Goal: Transaction & Acquisition: Purchase product/service

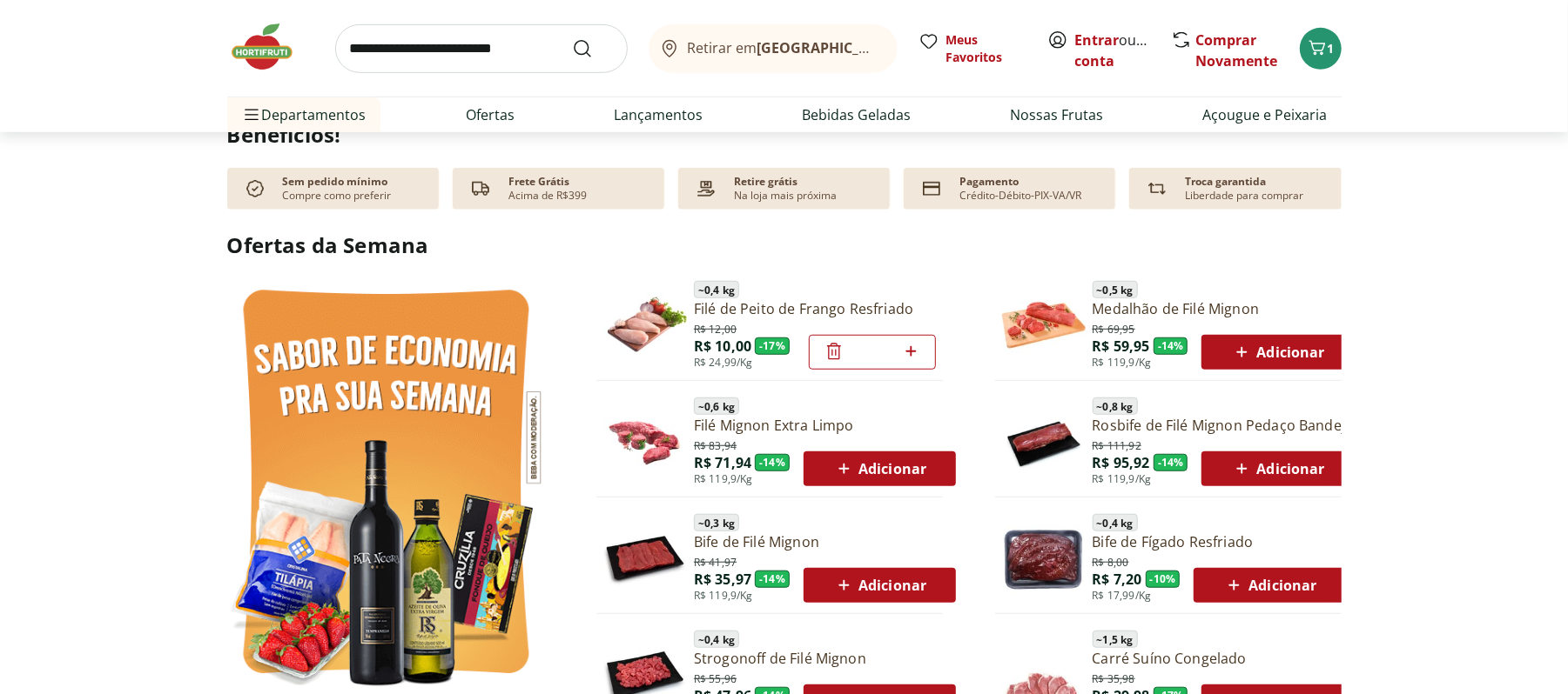
scroll to position [812, 0]
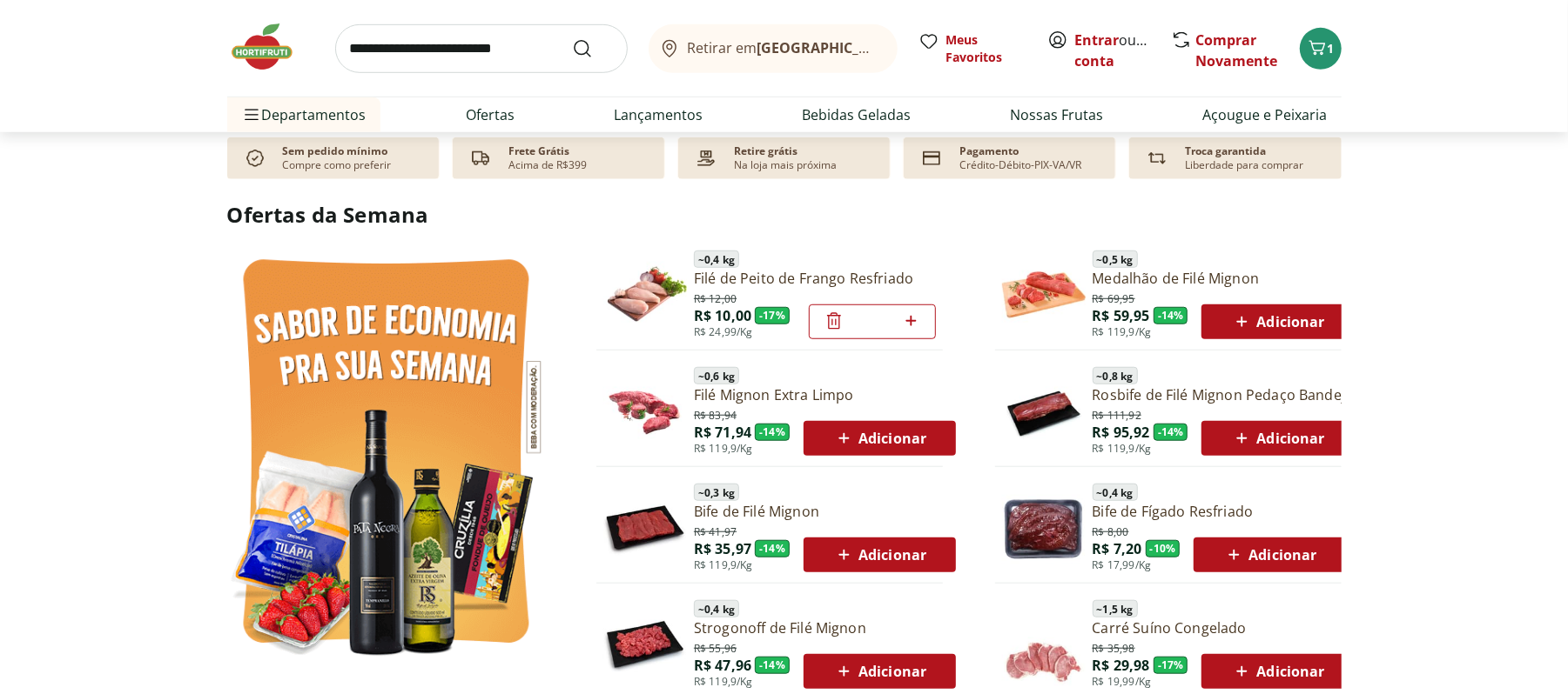
click at [830, 327] on icon at bounding box center [834, 321] width 21 height 21
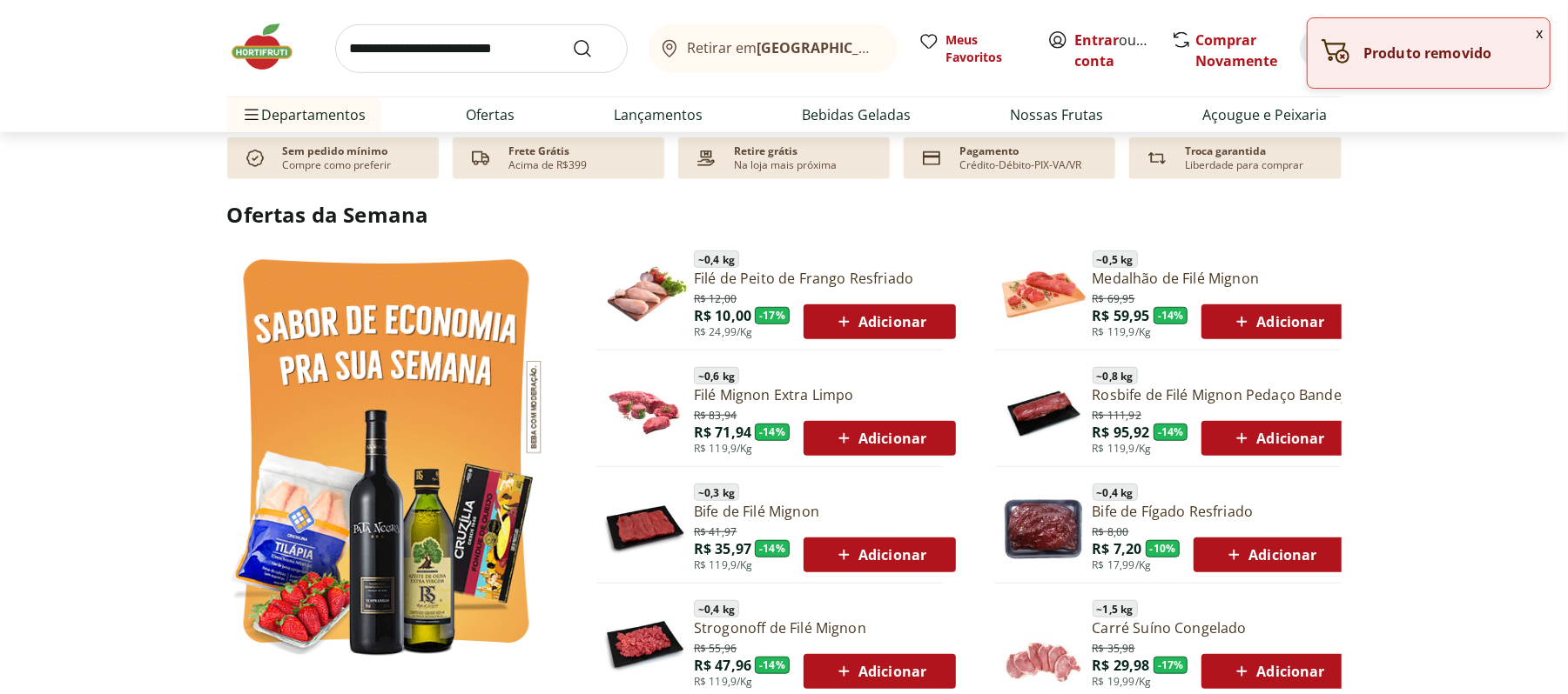
click at [839, 444] on icon at bounding box center [844, 439] width 22 height 21
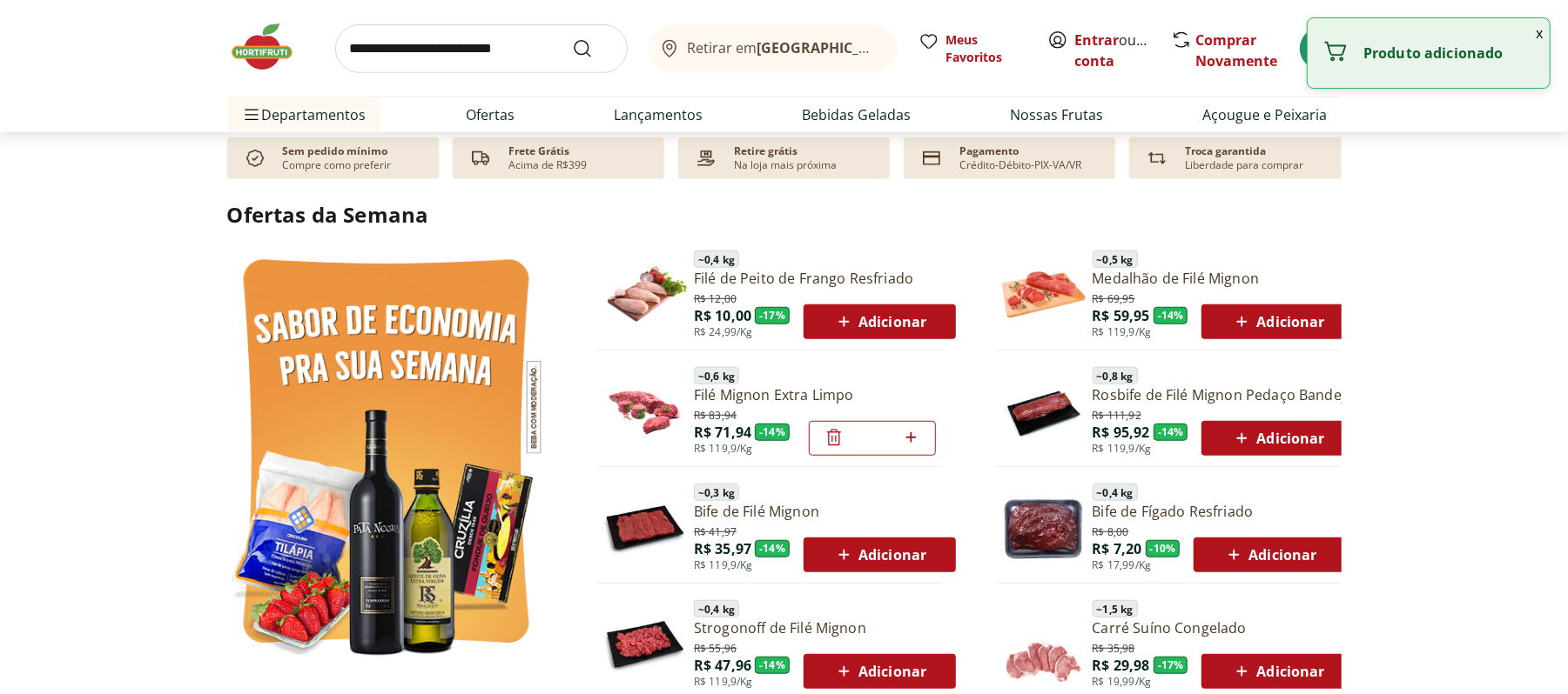
click at [910, 437] on icon at bounding box center [911, 437] width 10 height 10
type input "*"
click at [910, 437] on icon at bounding box center [911, 437] width 10 height 10
type input "*"
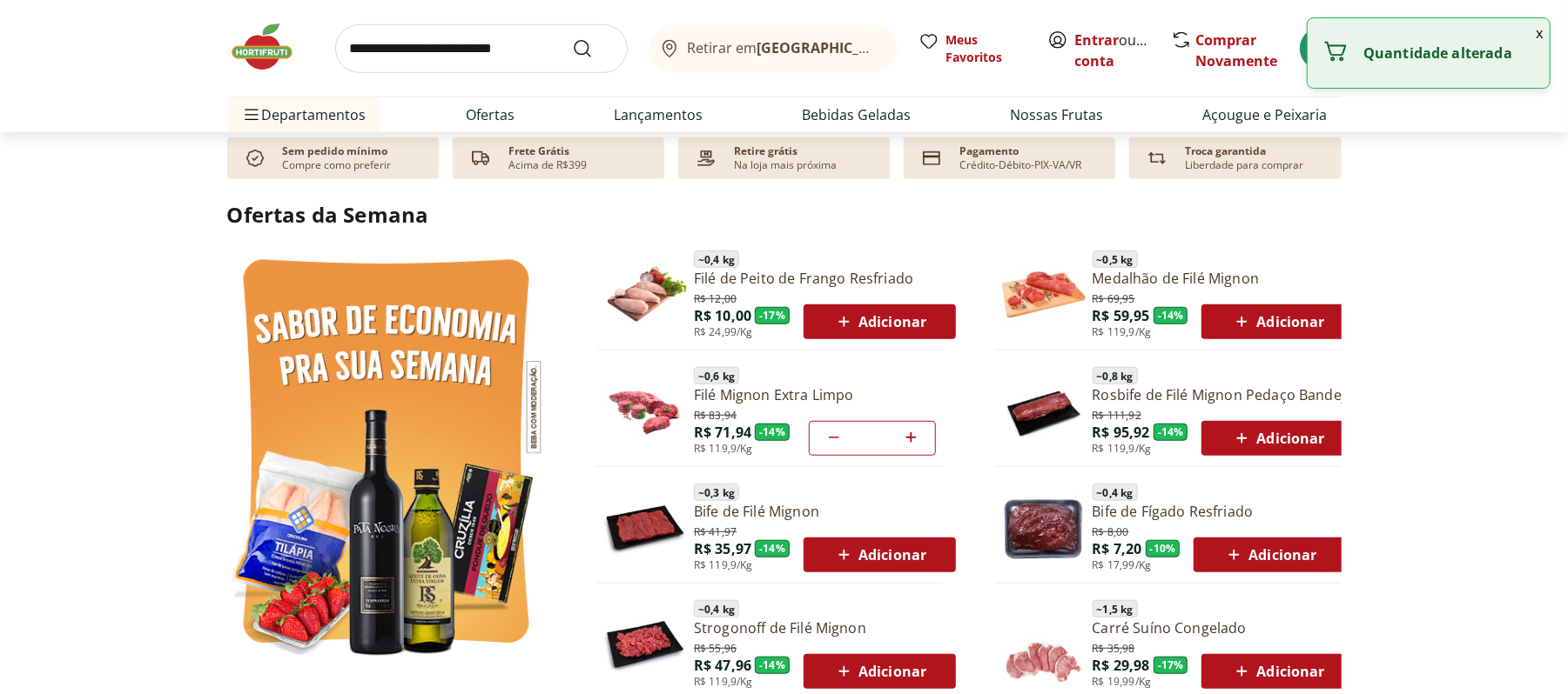
type input "*"
click at [910, 437] on icon at bounding box center [911, 437] width 10 height 10
type input "*"
click at [910, 437] on icon at bounding box center [911, 437] width 10 height 10
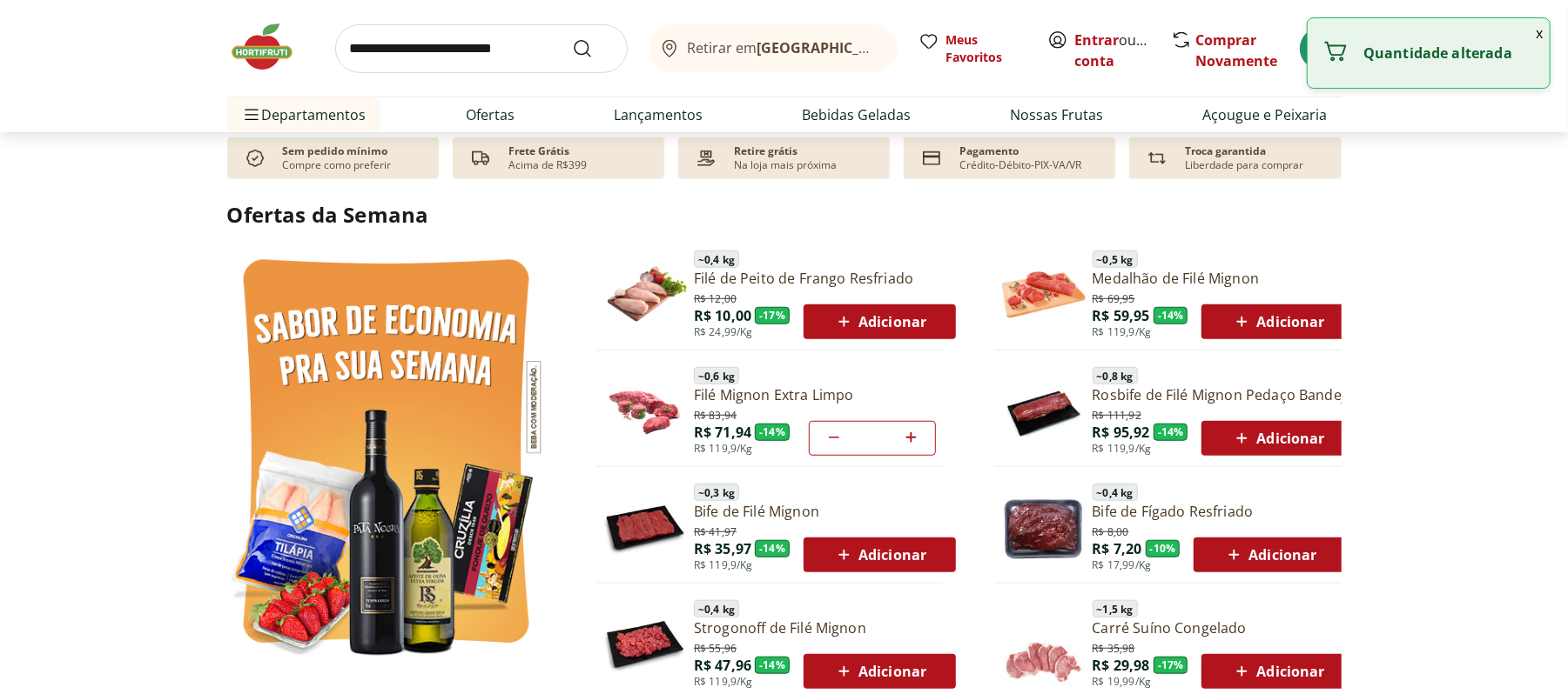
type input "*"
click at [910, 437] on icon at bounding box center [911, 437] width 10 height 10
type input "*"
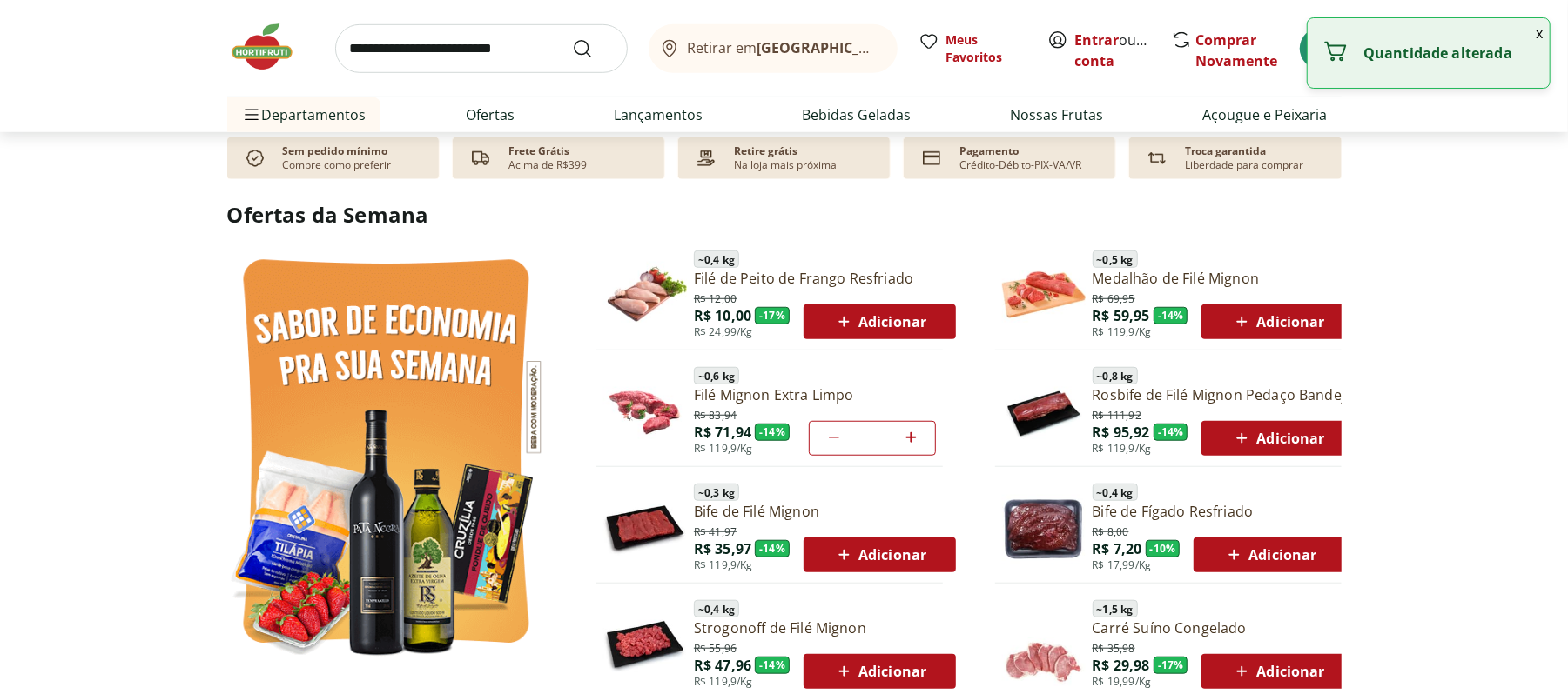
click at [910, 437] on icon at bounding box center [911, 437] width 10 height 10
type input "*"
click at [910, 437] on icon at bounding box center [911, 437] width 10 height 10
type input "*"
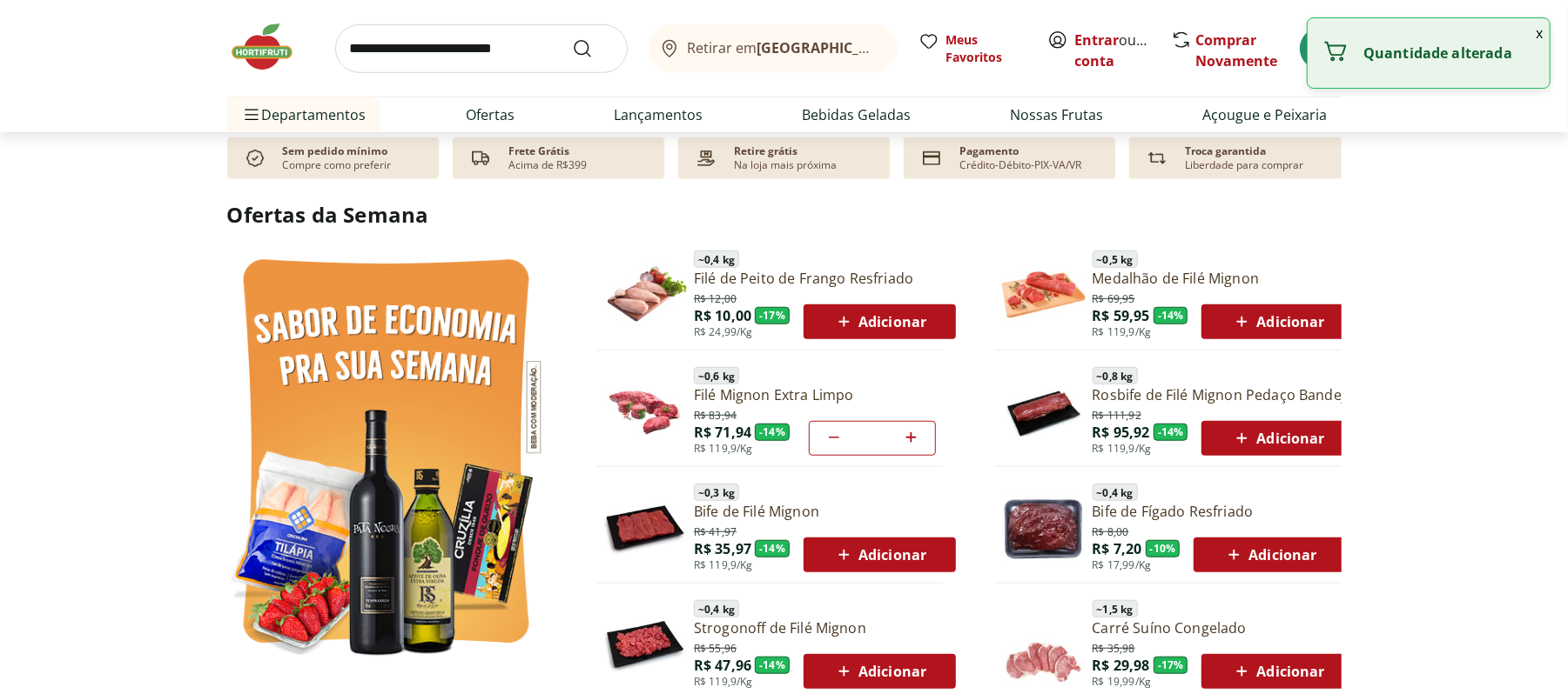
type input "*"
click at [910, 437] on icon at bounding box center [911, 437] width 10 height 10
type input "*"
click at [910, 437] on icon at bounding box center [911, 437] width 10 height 10
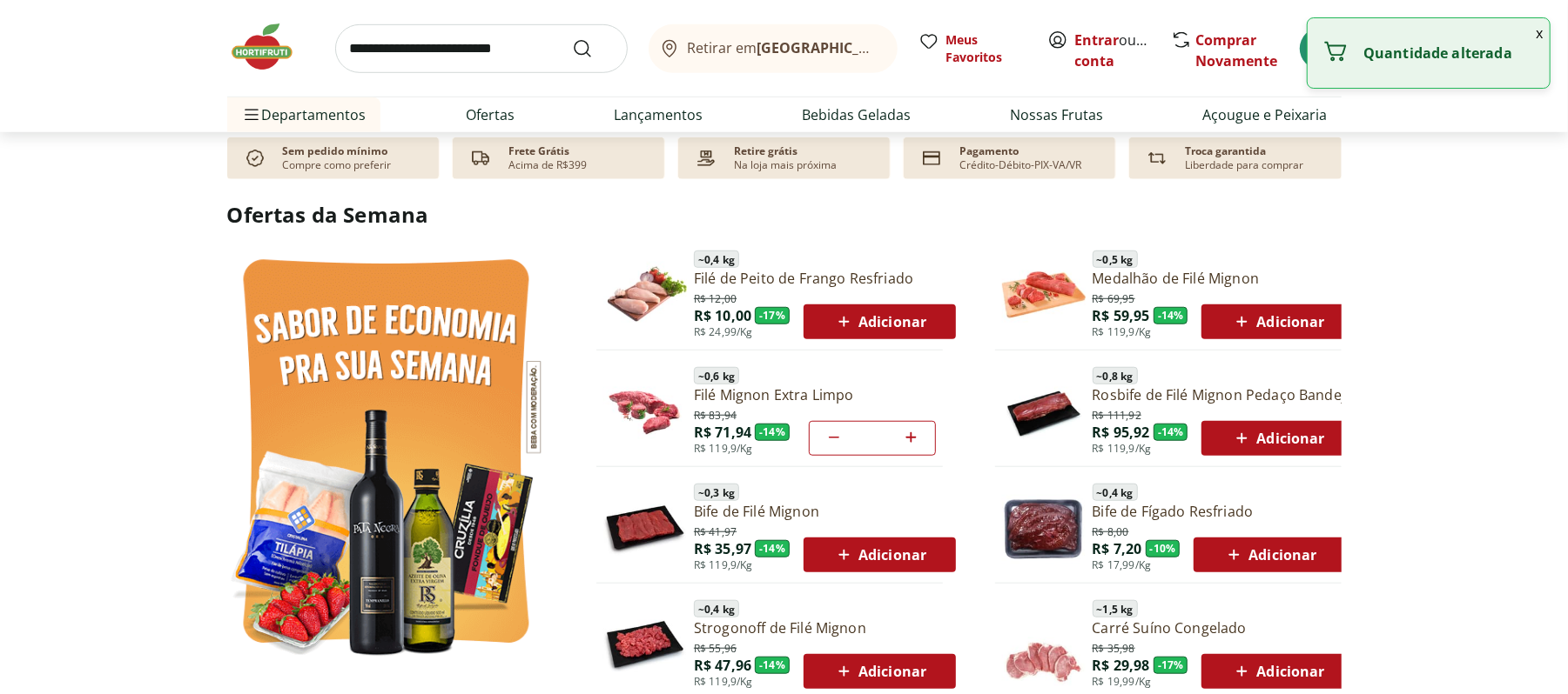
type input "**"
click at [910, 437] on icon at bounding box center [911, 437] width 10 height 10
type input "**"
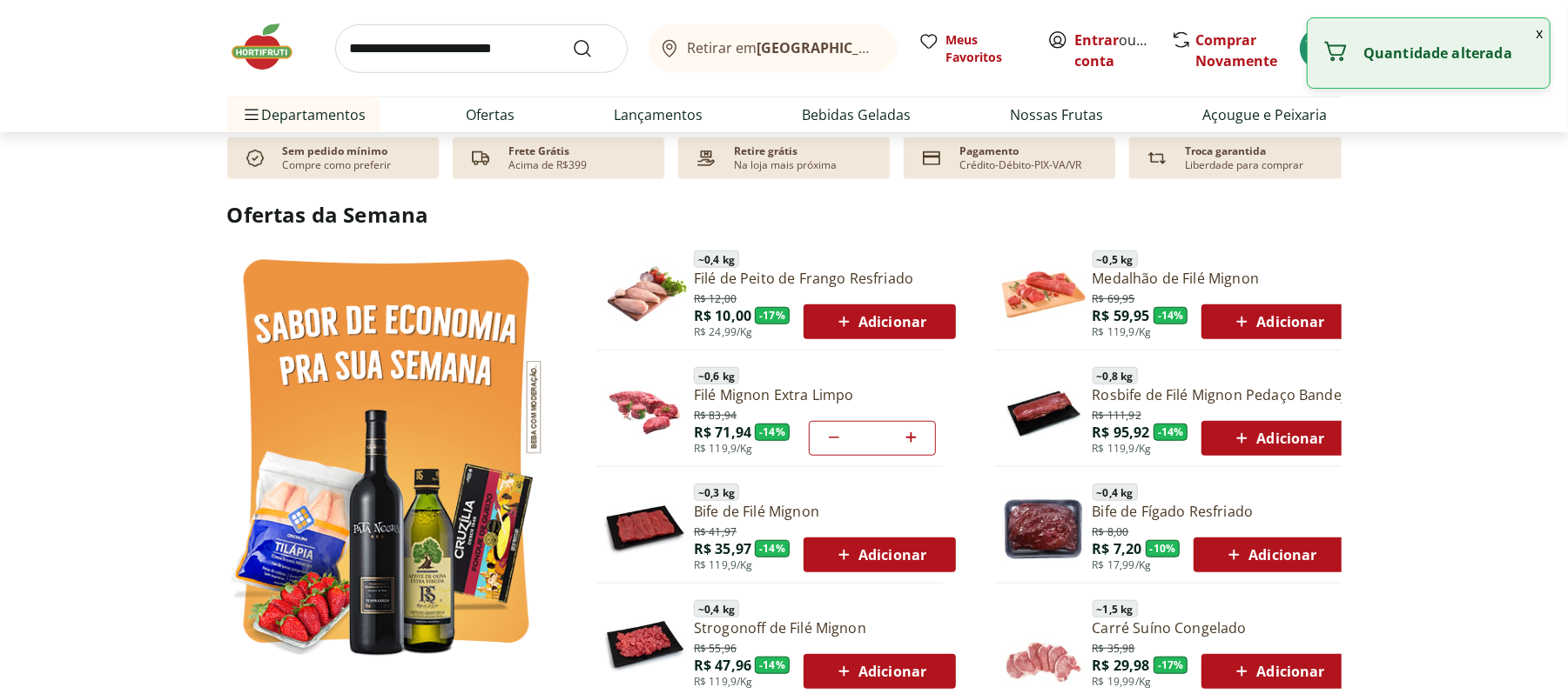
click at [910, 437] on icon at bounding box center [911, 437] width 10 height 10
type input "**"
click at [910, 437] on icon at bounding box center [911, 437] width 10 height 10
type input "**"
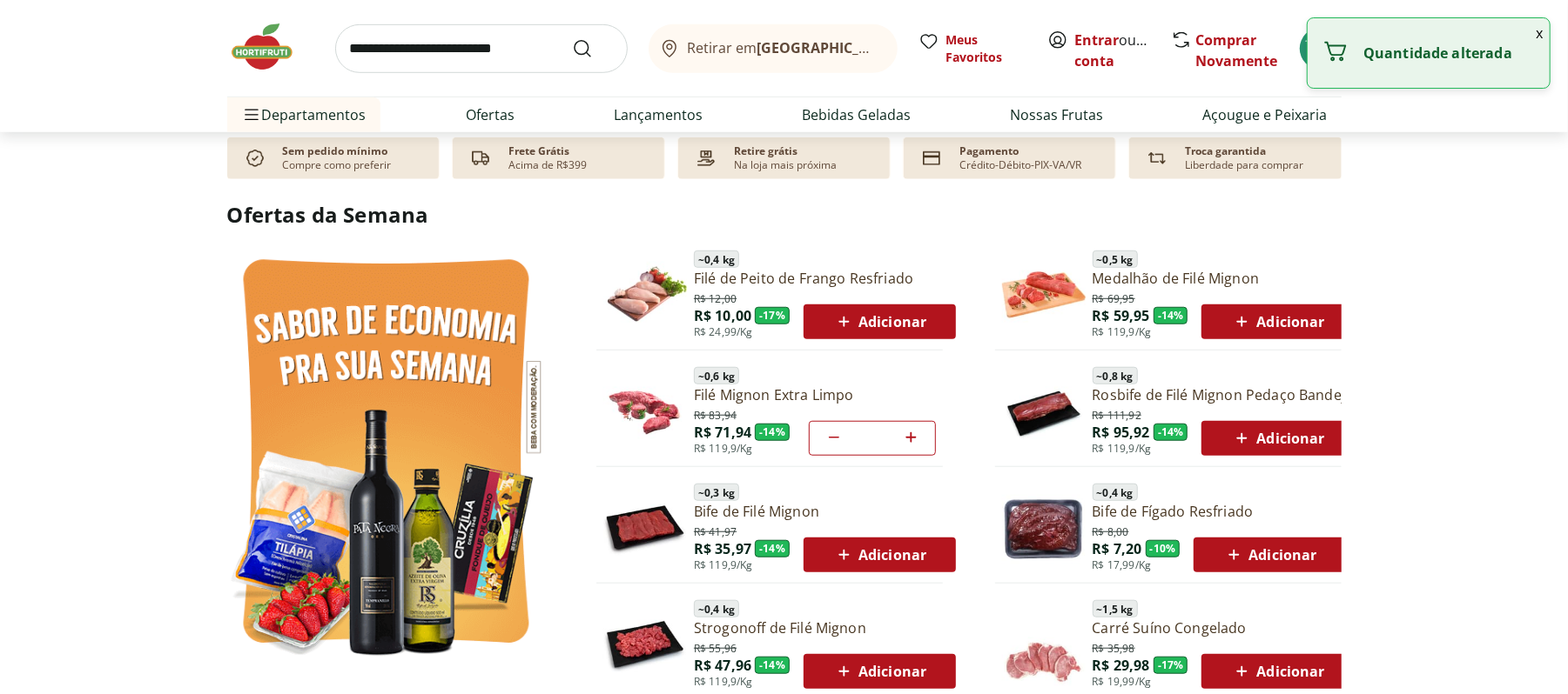
type input "**"
click at [910, 437] on icon at bounding box center [911, 437] width 10 height 10
type input "**"
click at [1531, 29] on button "x" at bounding box center [1539, 32] width 21 height 30
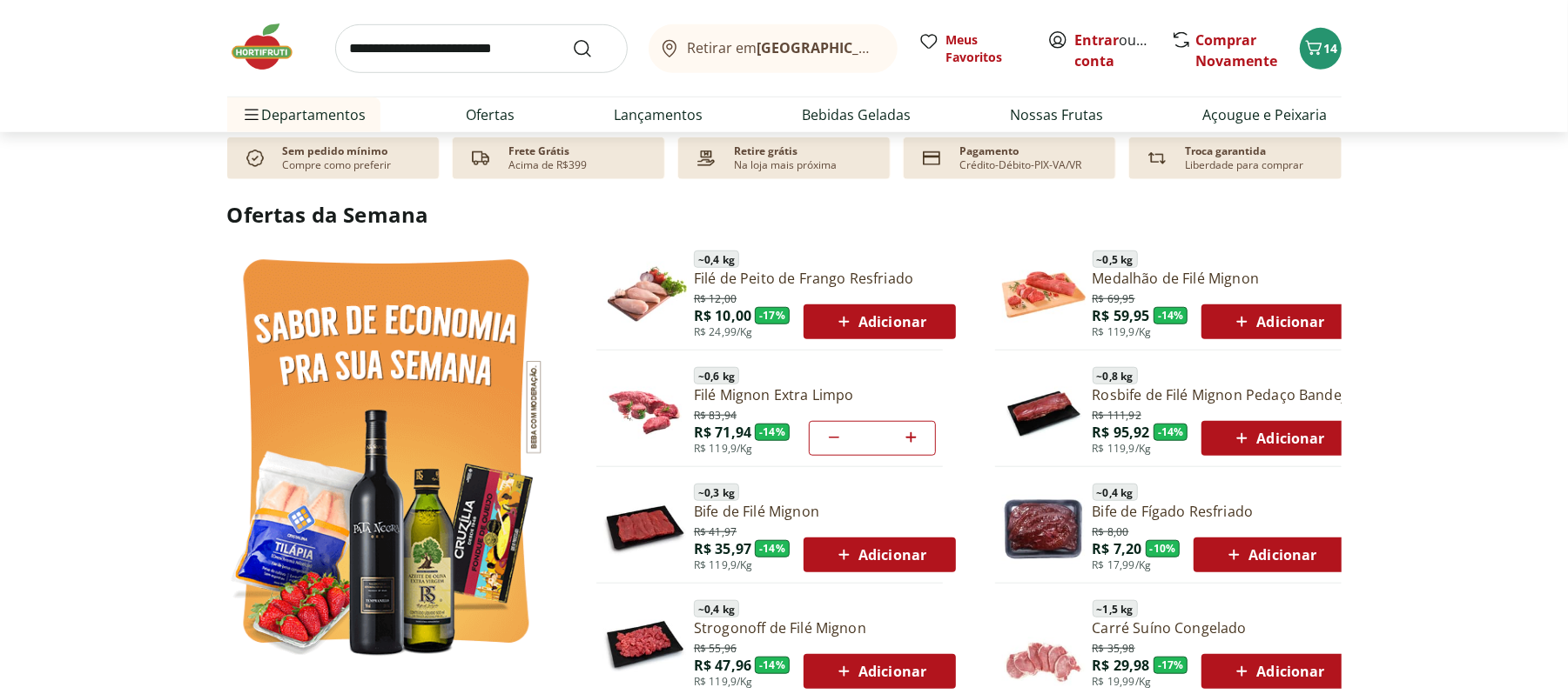
click at [1245, 435] on icon at bounding box center [1242, 439] width 22 height 21
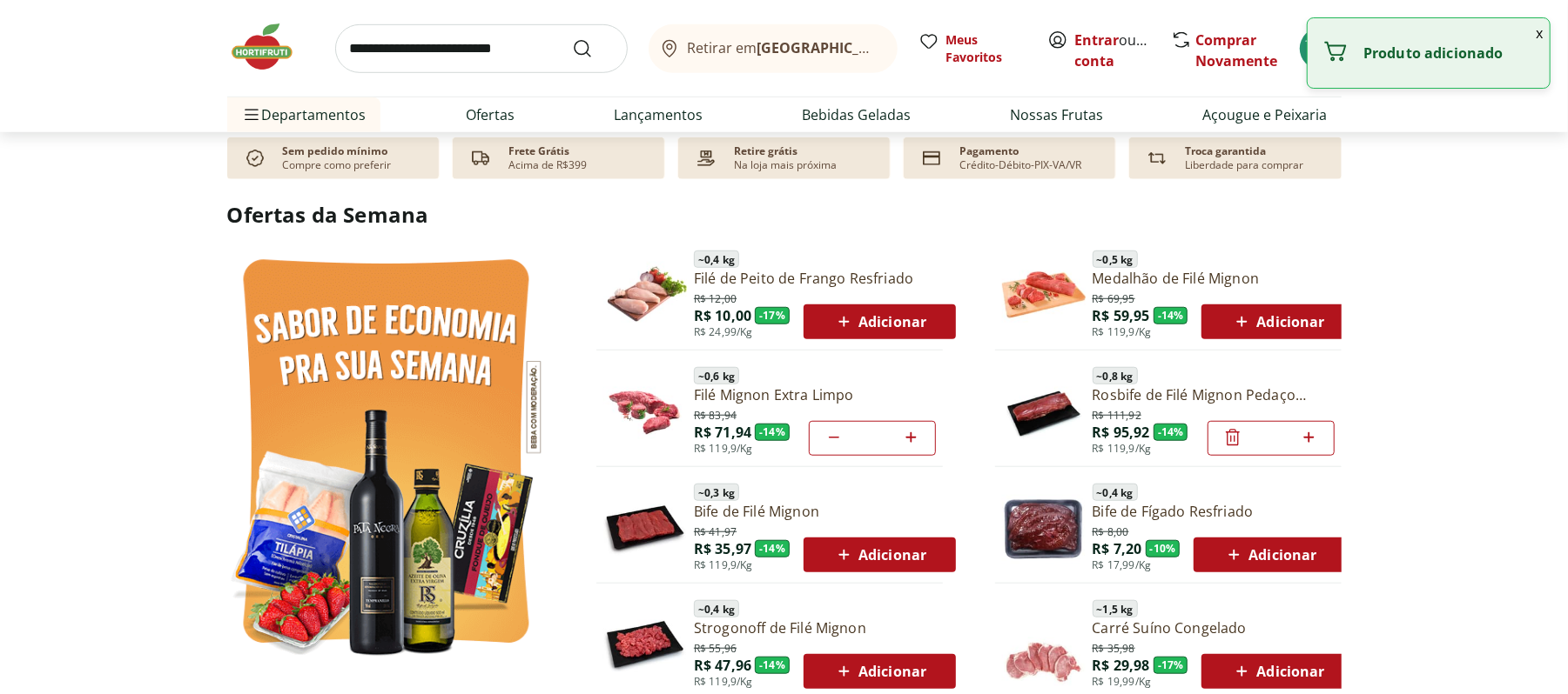
click at [1534, 32] on button "x" at bounding box center [1539, 32] width 21 height 30
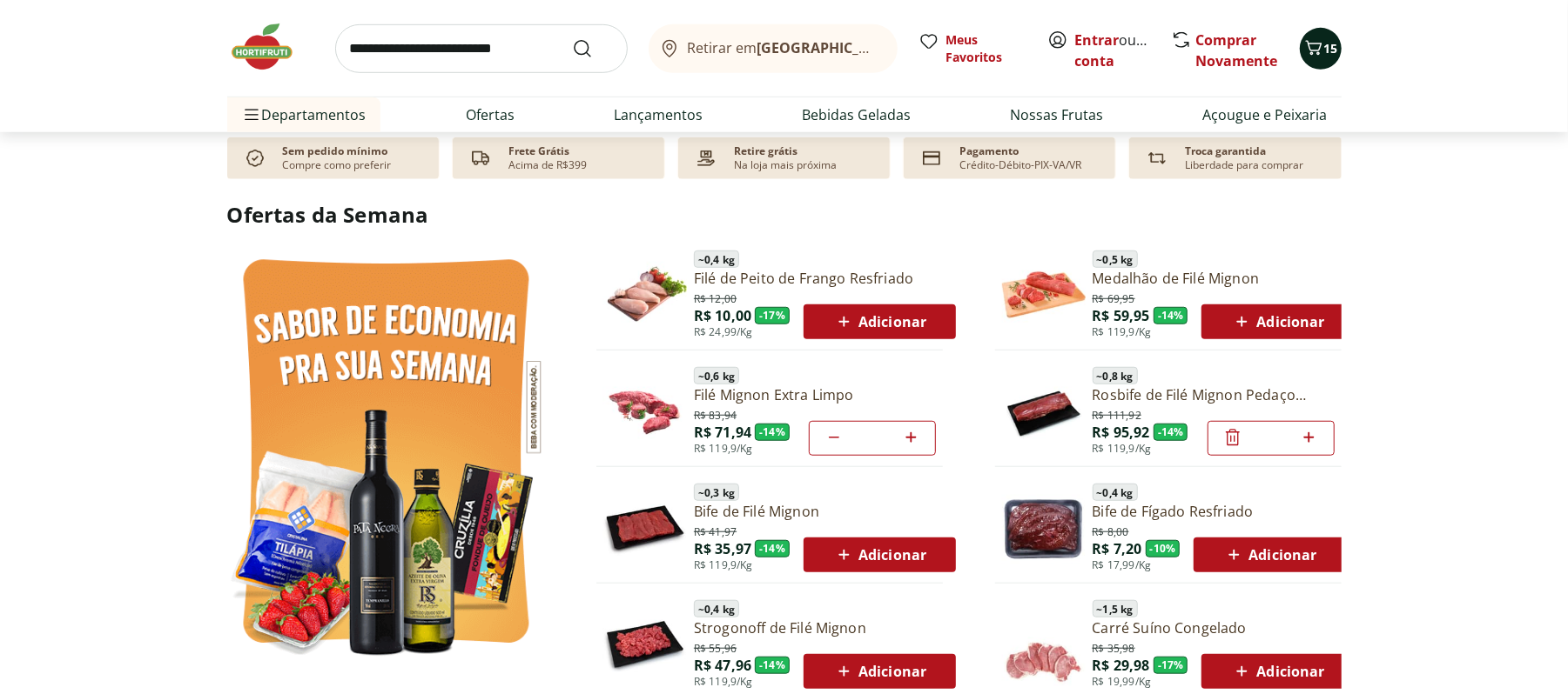
click at [1310, 46] on icon "Carrinho" at bounding box center [1313, 48] width 16 height 15
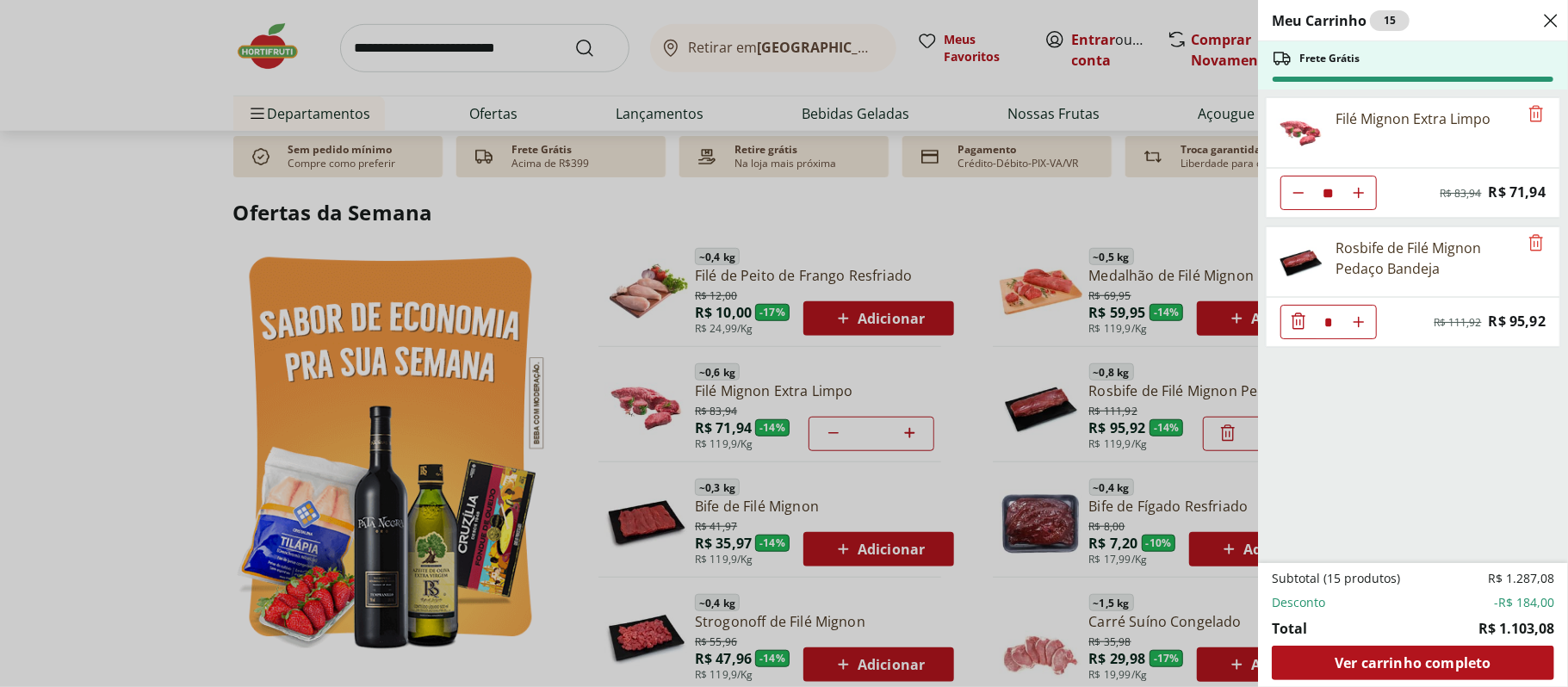
click at [1006, 577] on div "Meu Carrinho 15 Frete Grátis Filé Mignon Extra Limpo ** Original price: R$ 83,9…" at bounding box center [784, 343] width 1568 height 687
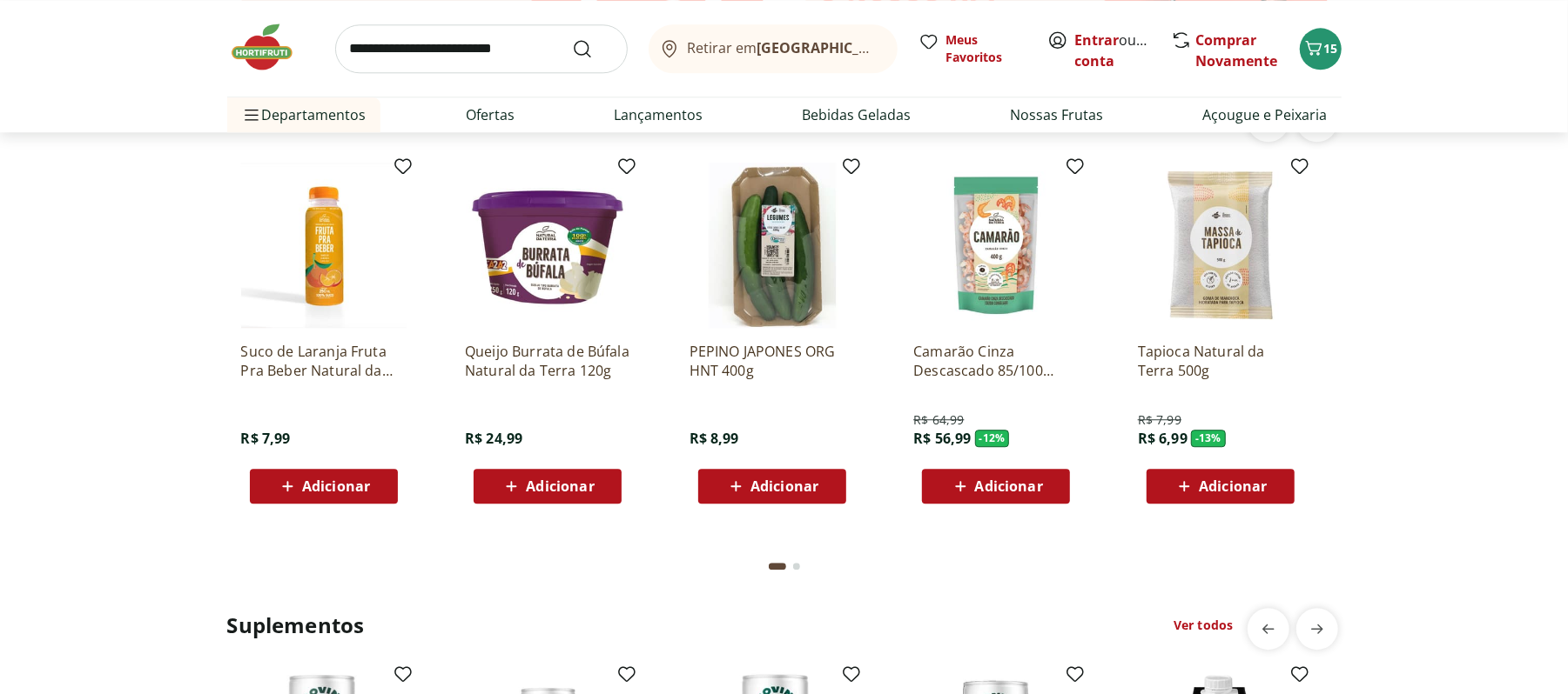
scroll to position [3133, 0]
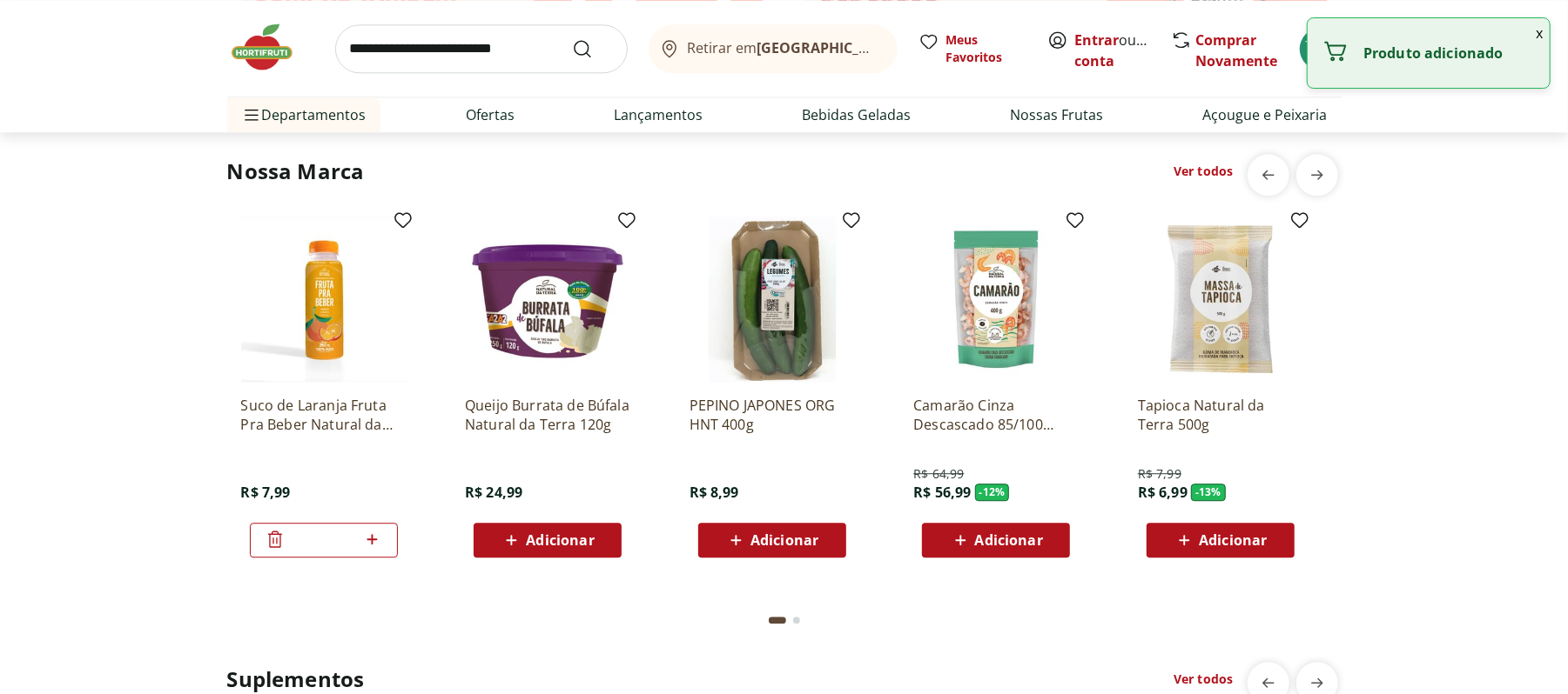
drag, startPoint x: 744, startPoint y: 542, endPoint x: 920, endPoint y: 537, distance: 176.1
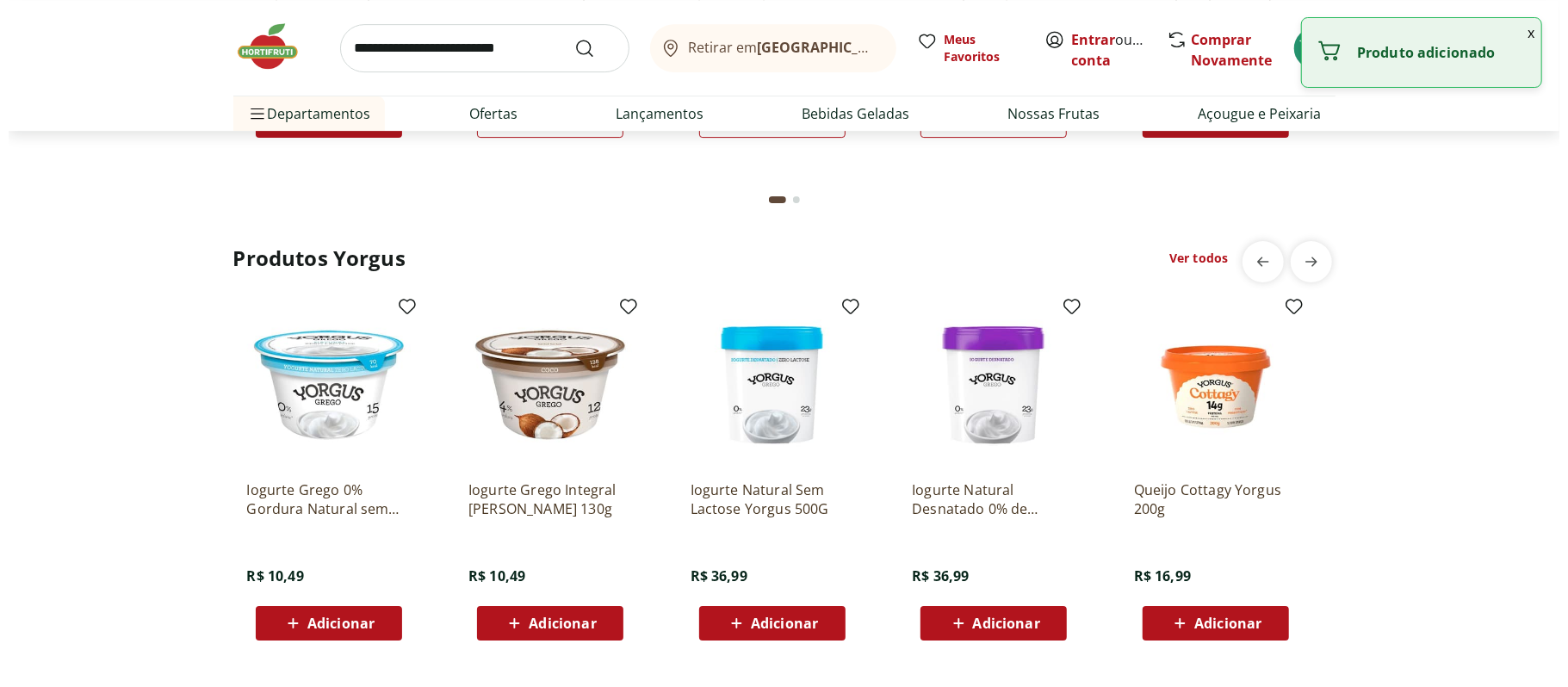
scroll to position [4019, 0]
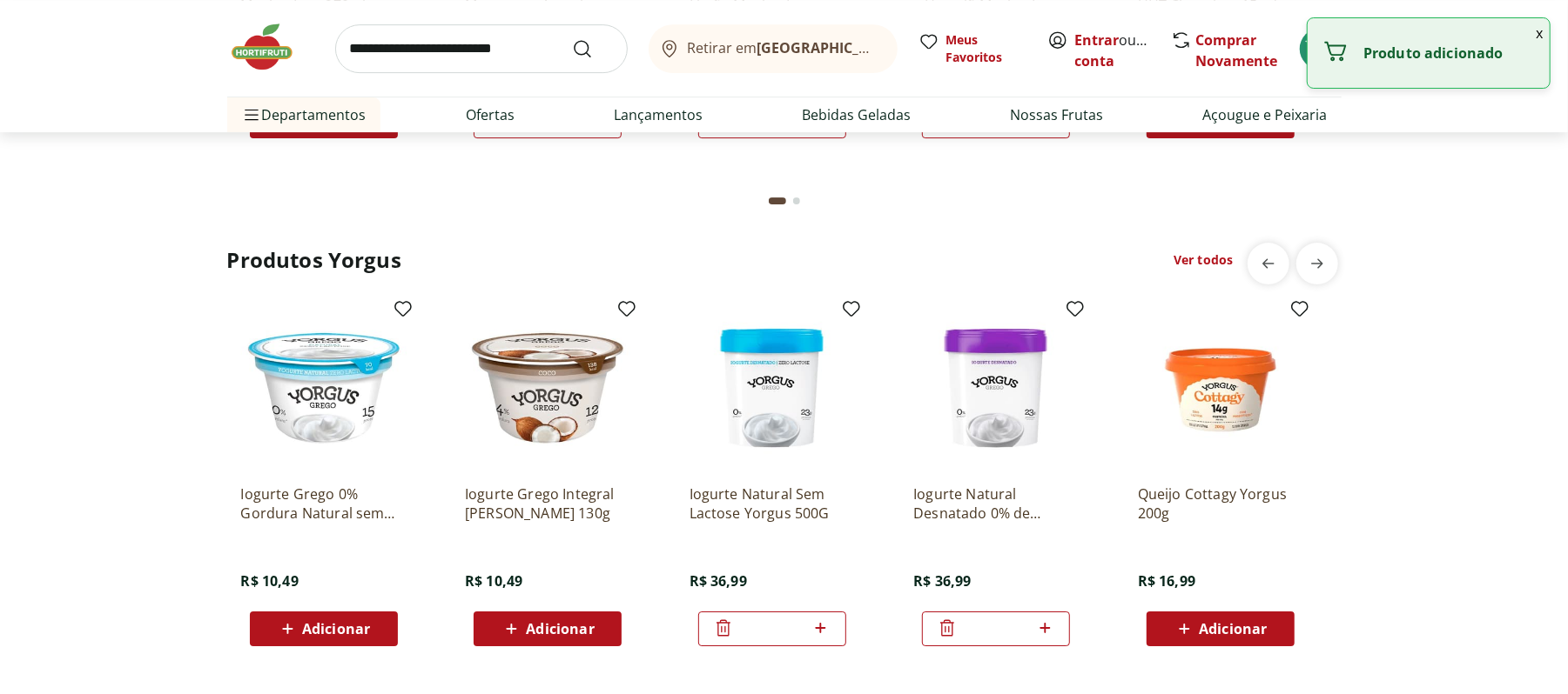
click at [1543, 35] on button "x" at bounding box center [1539, 32] width 21 height 30
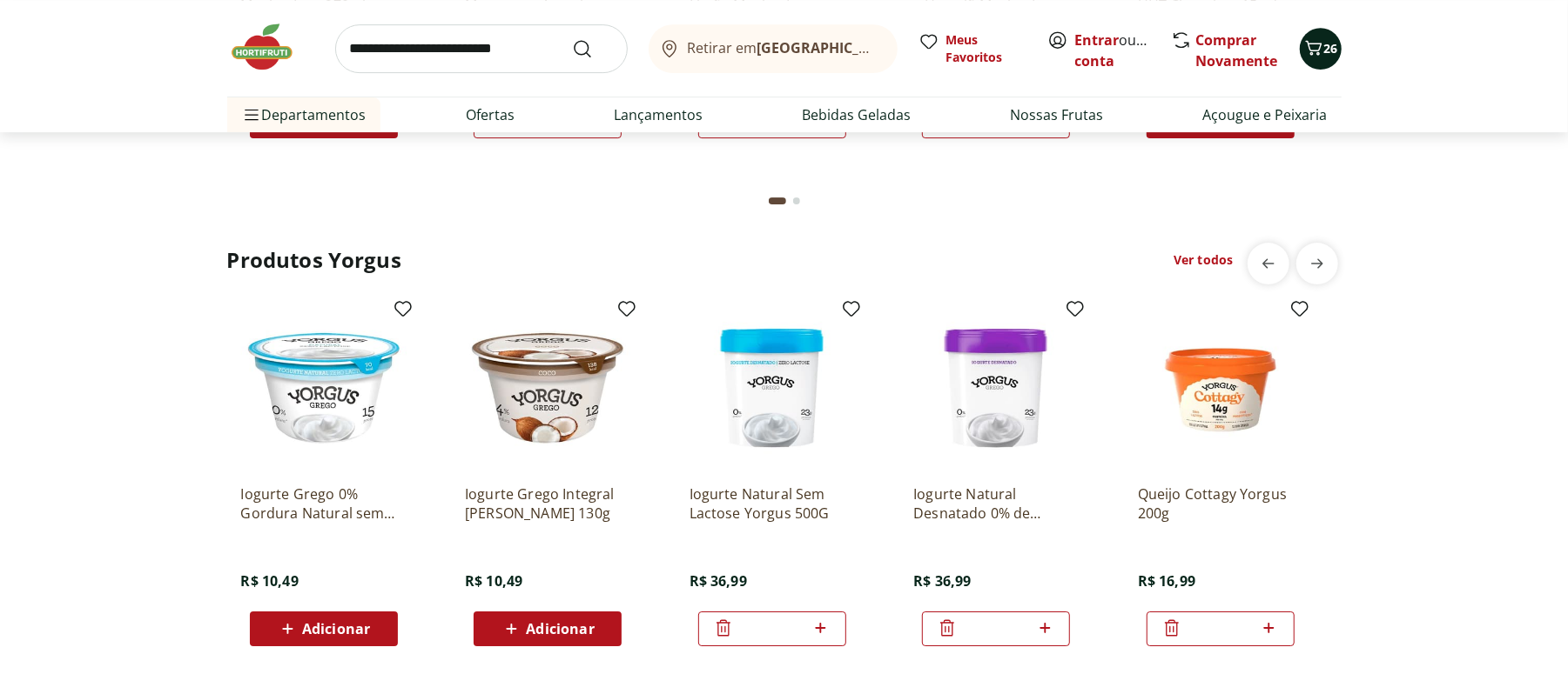
click at [1320, 57] on span "Carrinho" at bounding box center [1314, 49] width 21 height 23
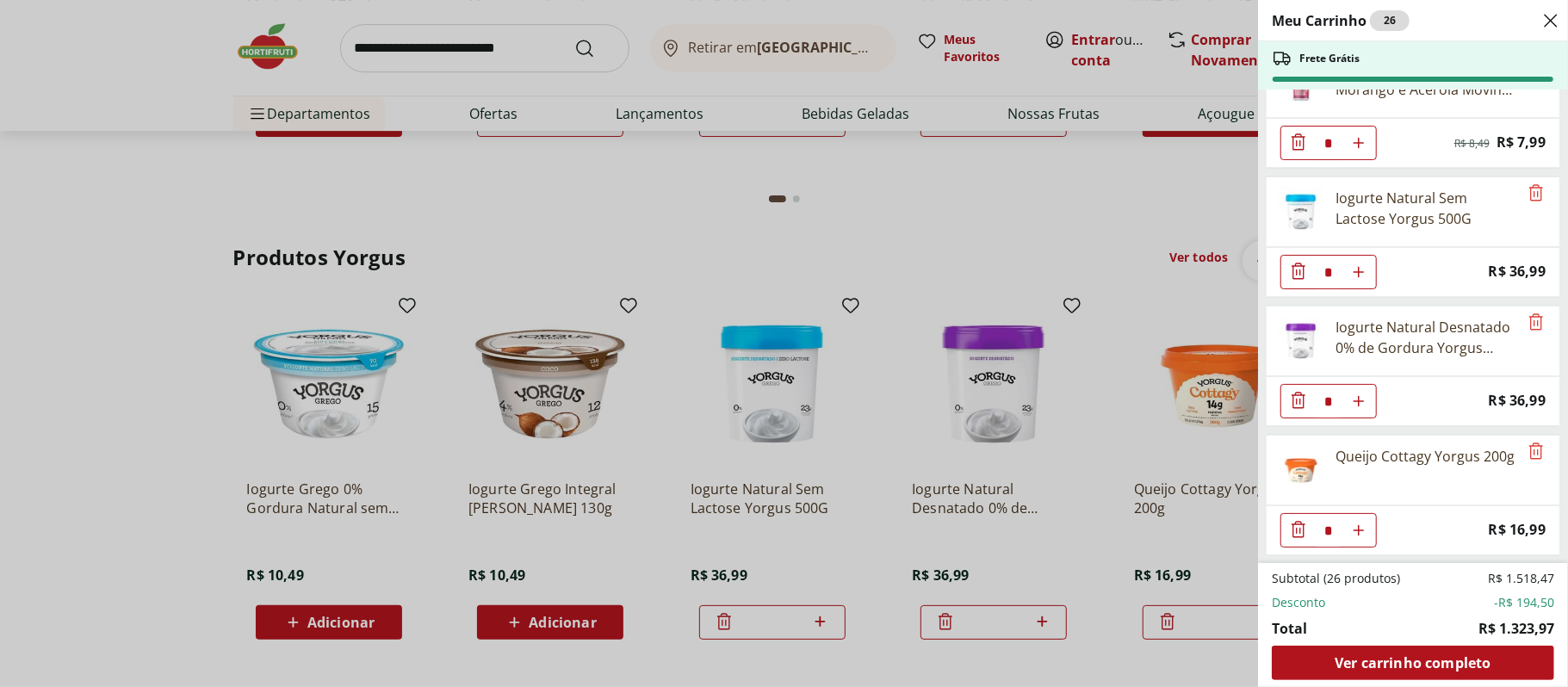
scroll to position [1235, 0]
click at [1422, 658] on span "Ver carrinho completo" at bounding box center [1412, 663] width 155 height 14
